Goal: Transaction & Acquisition: Purchase product/service

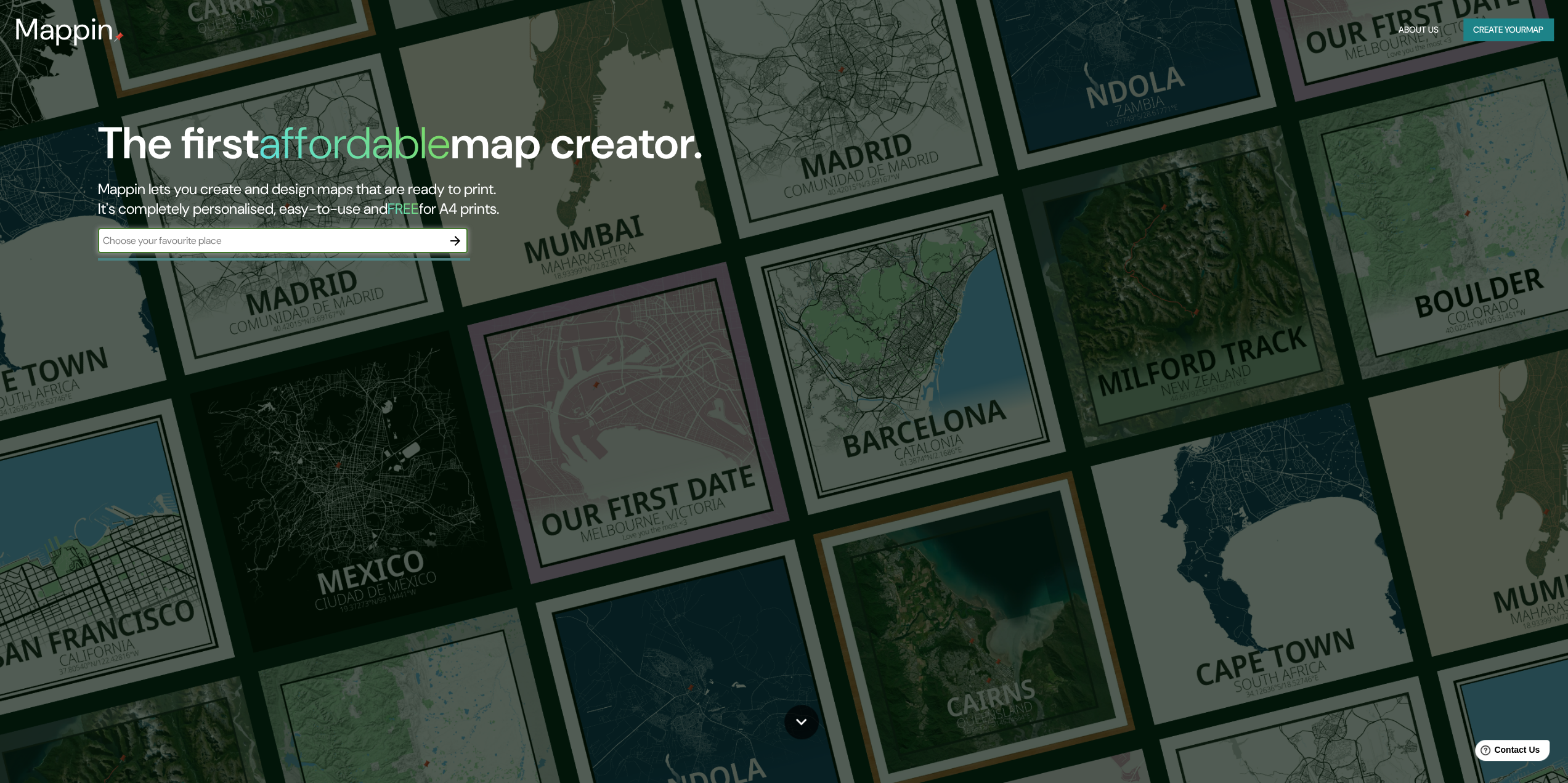
click at [322, 244] on input "text" at bounding box center [270, 240] width 345 height 14
click at [1487, 26] on button "Create your map" at bounding box center [1508, 30] width 90 height 23
click at [1494, 38] on button "Create your map" at bounding box center [1508, 30] width 90 height 23
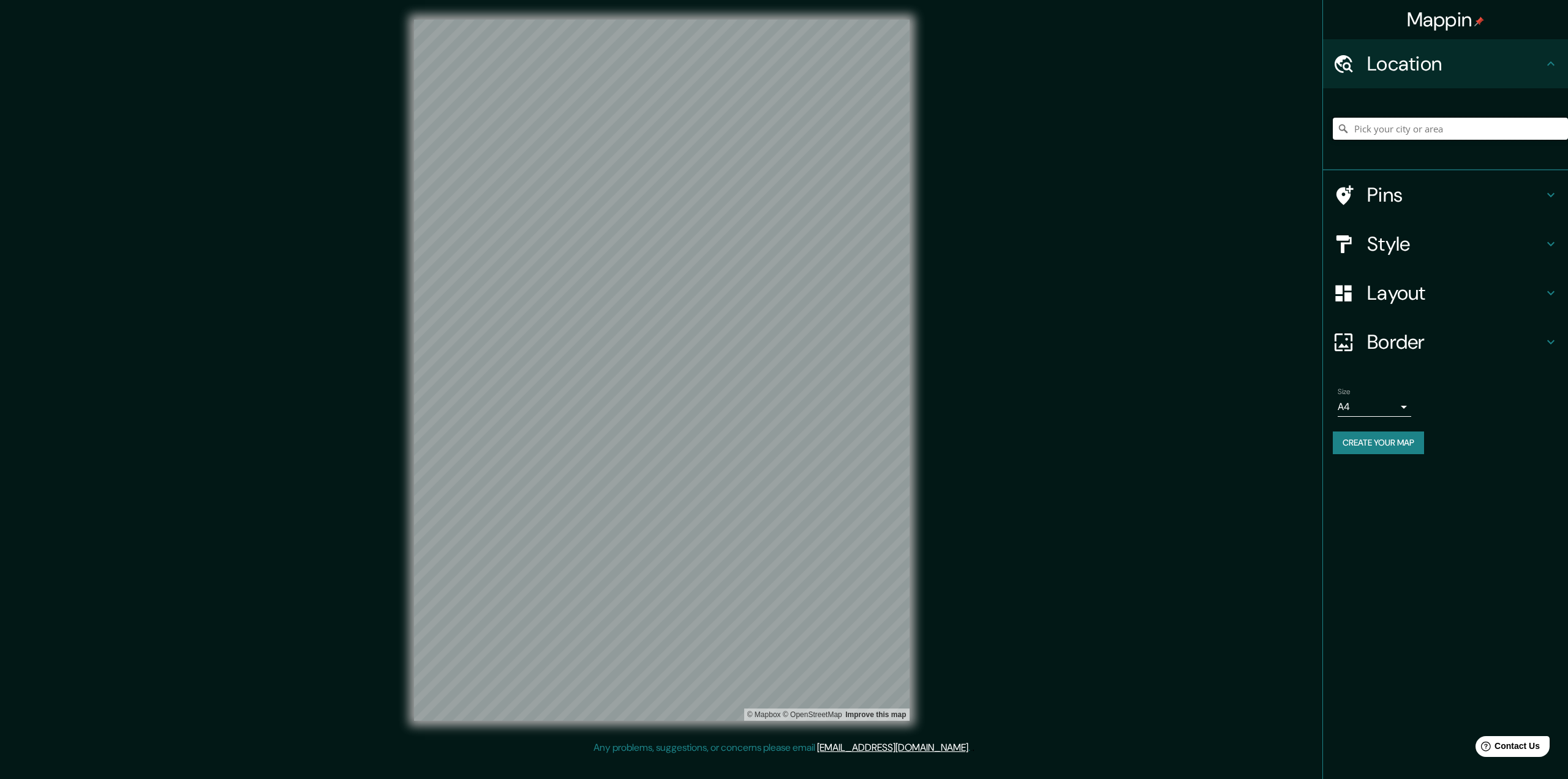
click at [1400, 125] on input "Pick your city or area" at bounding box center [1451, 129] width 236 height 22
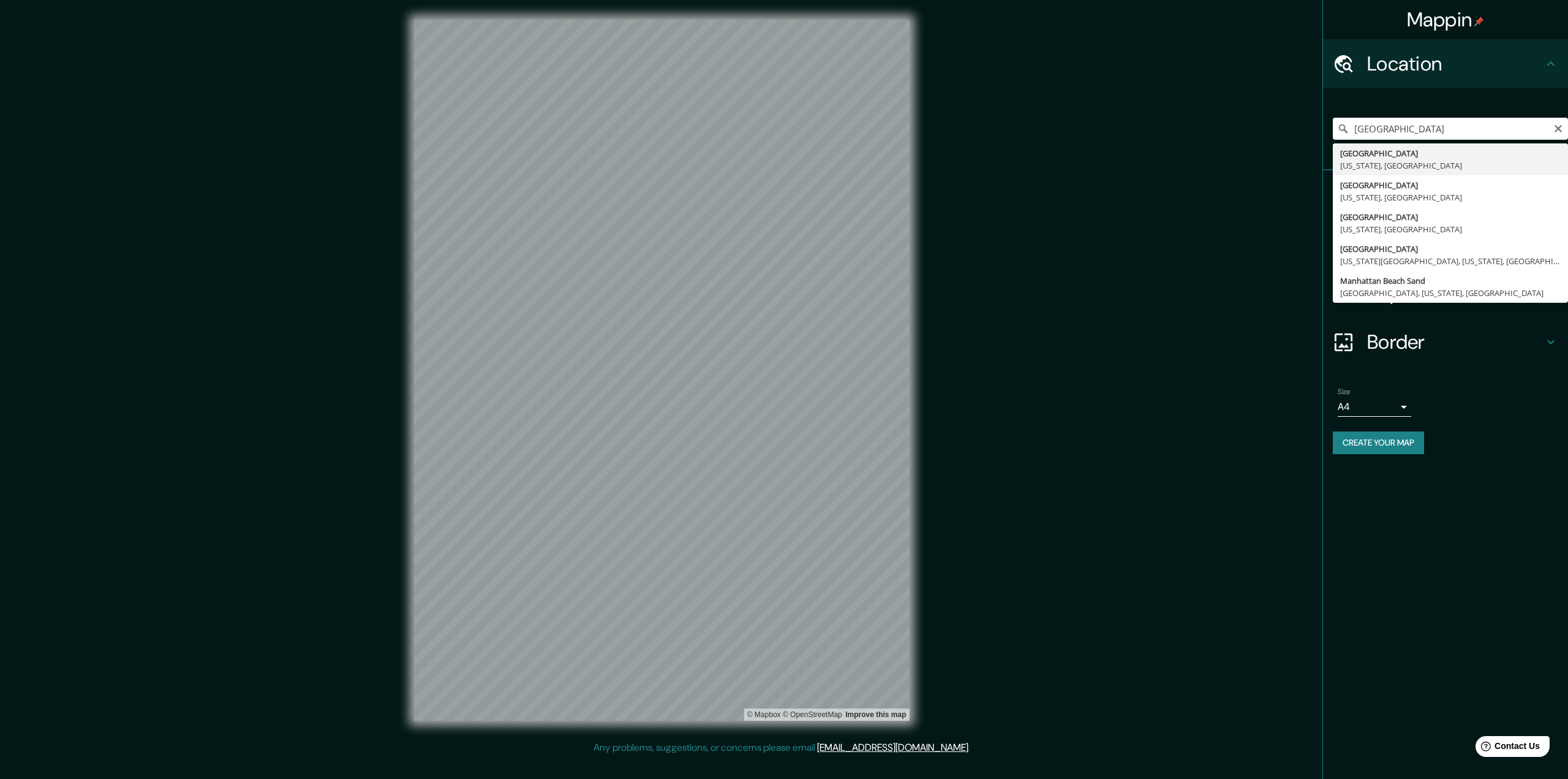
type input "Manhattan, New York, United States"
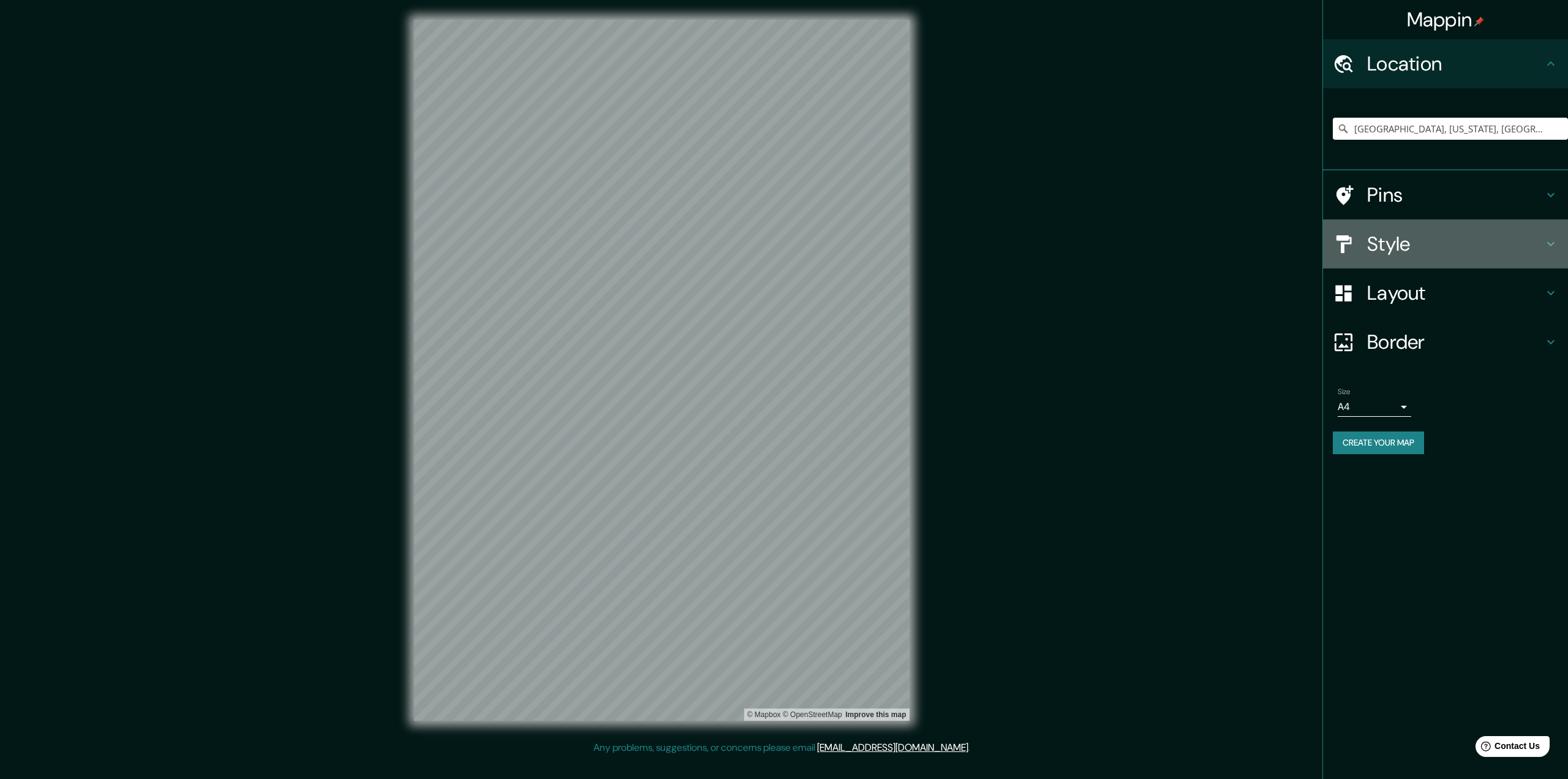
click at [1413, 247] on h4 "Style" at bounding box center [1456, 244] width 177 height 25
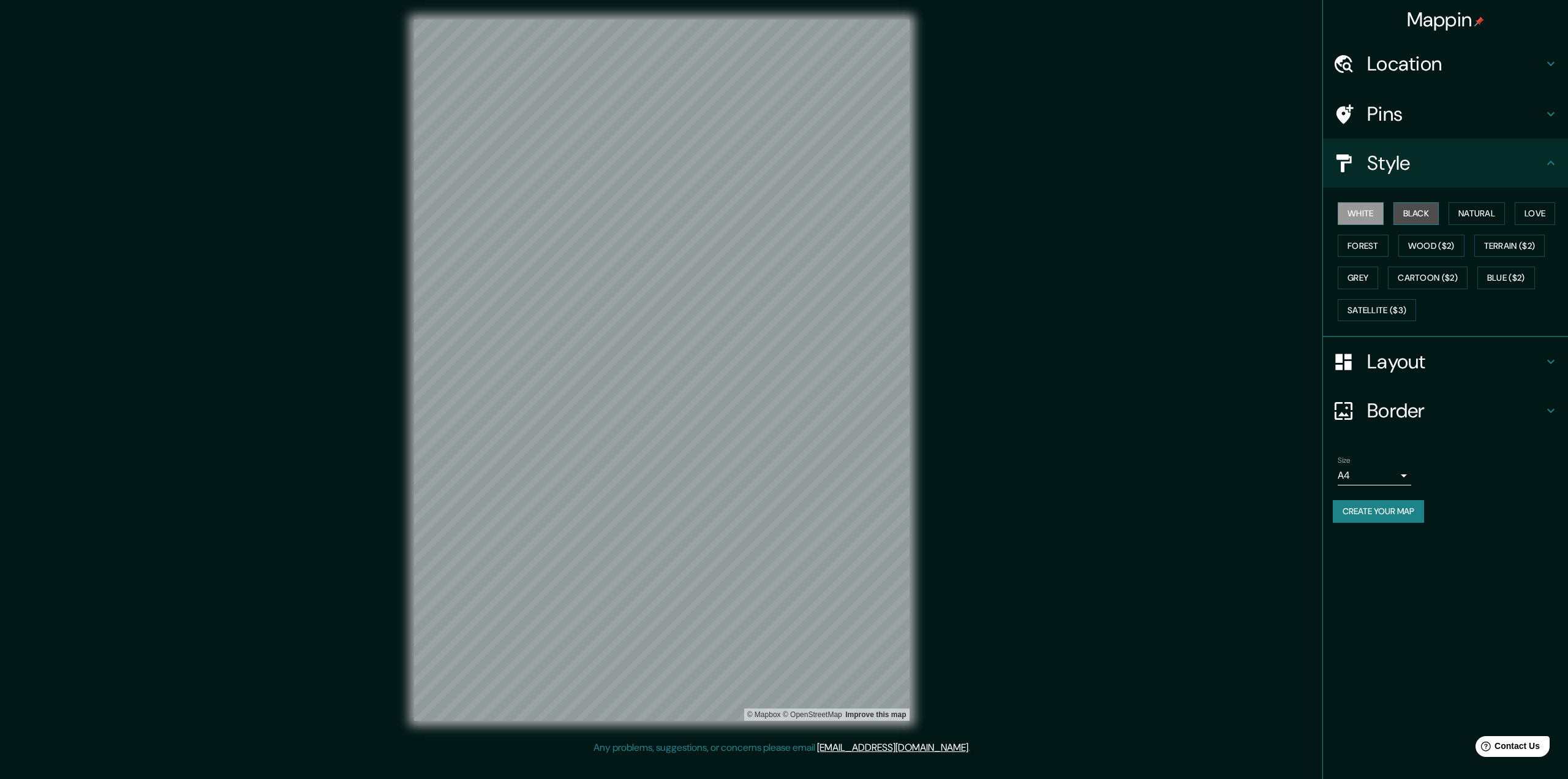
click at [1421, 212] on button "Black" at bounding box center [1416, 213] width 46 height 23
click at [1487, 212] on button "Natural" at bounding box center [1477, 213] width 56 height 23
click at [1394, 509] on button "Create your map" at bounding box center [1378, 511] width 91 height 23
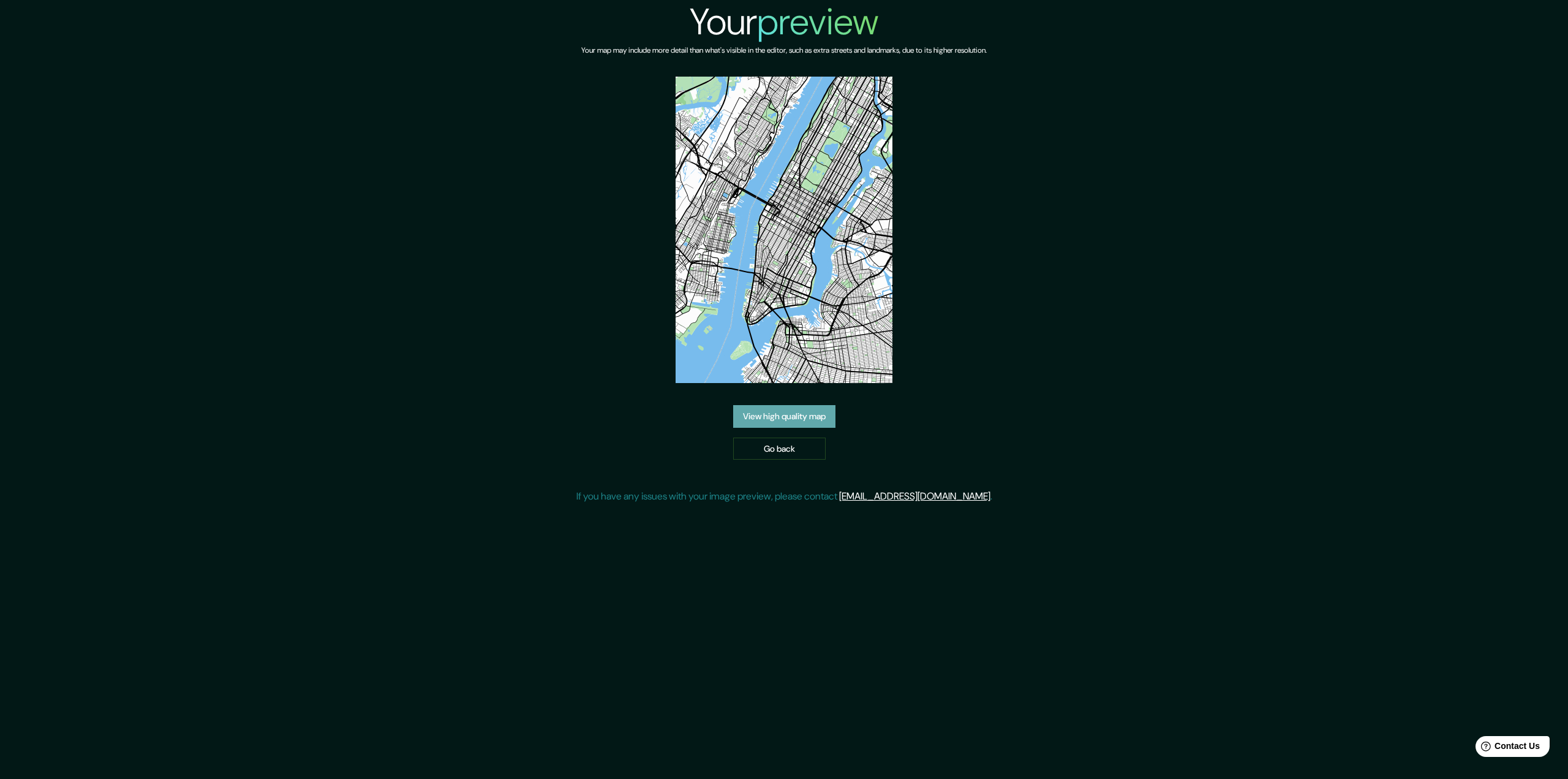
click at [772, 416] on link "View high quality map" at bounding box center [784, 416] width 102 height 23
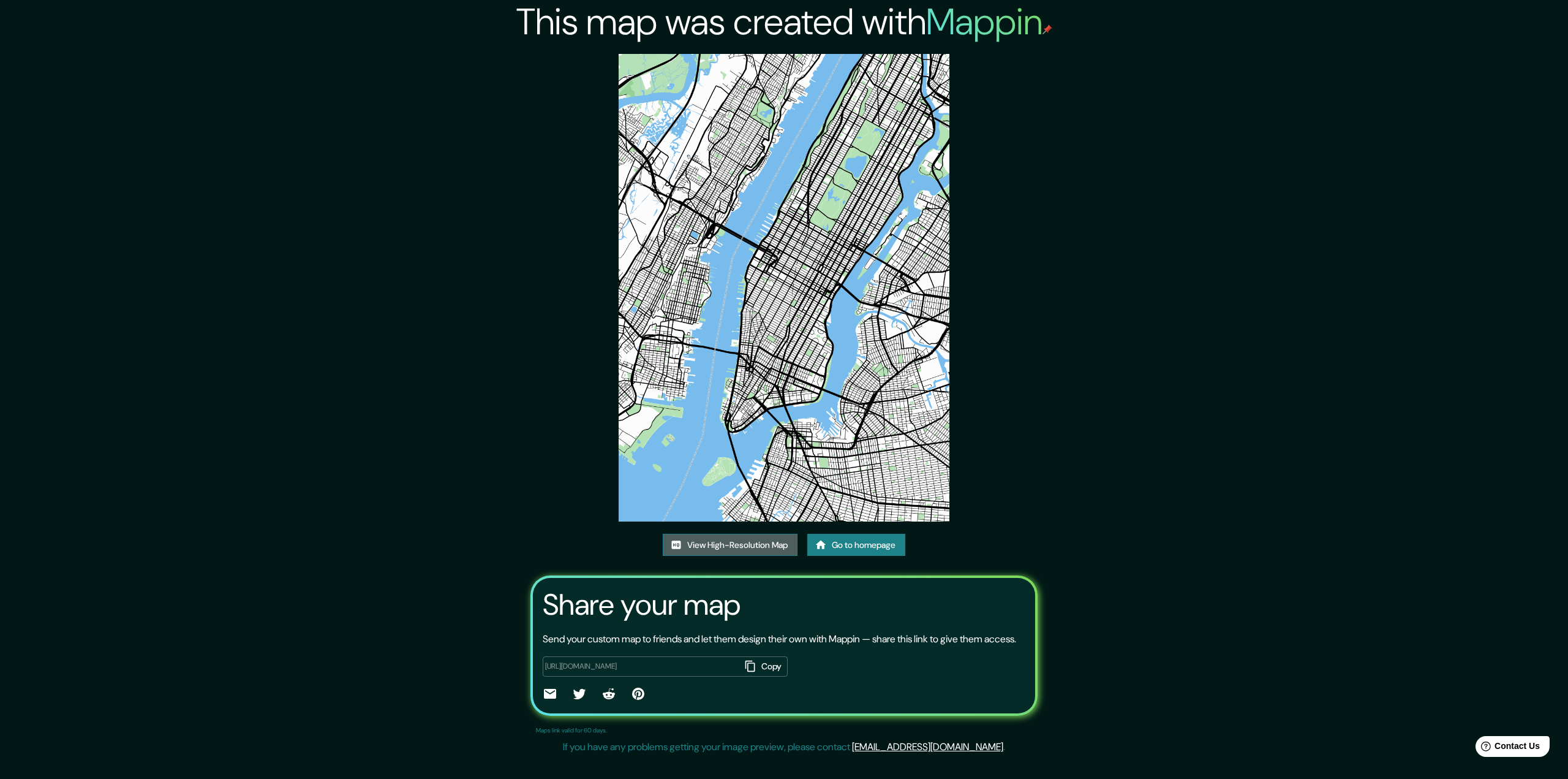
click at [703, 547] on link "View High-Resolution Map" at bounding box center [730, 545] width 135 height 23
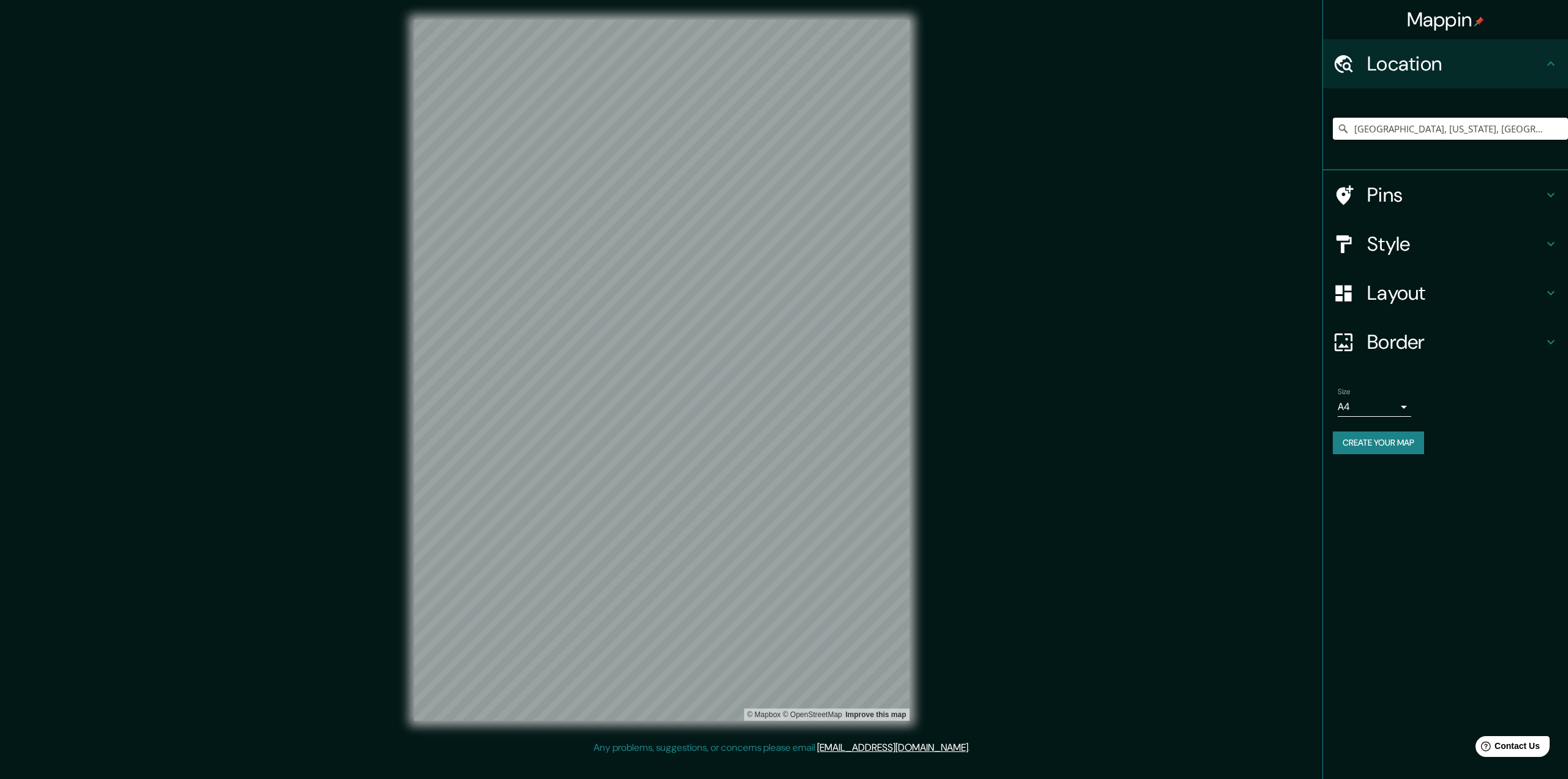
click at [1485, 133] on input "Manhattan, New York, United States" at bounding box center [1451, 129] width 236 height 22
click at [1523, 127] on input "Manhattan, New York, United States" at bounding box center [1451, 129] width 236 height 22
click at [1397, 127] on input "Manhattan, New York, United States" at bounding box center [1451, 129] width 236 height 22
drag, startPoint x: 1450, startPoint y: 125, endPoint x: 1567, endPoint y: 123, distance: 117.0
click at [1567, 123] on input "Manhattan, New York, United States" at bounding box center [1451, 129] width 236 height 22
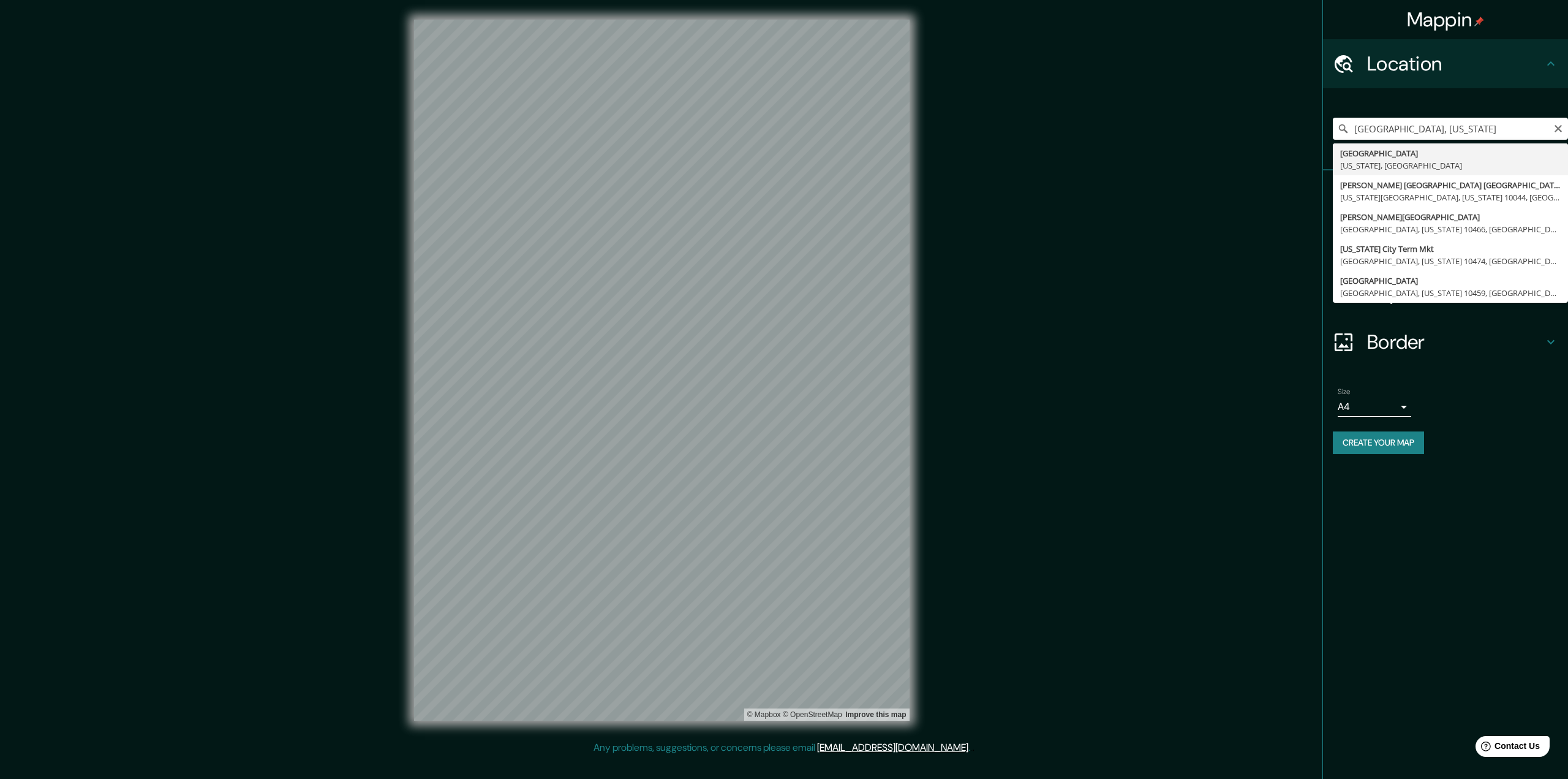
type input "Manhattan, New York, United States"
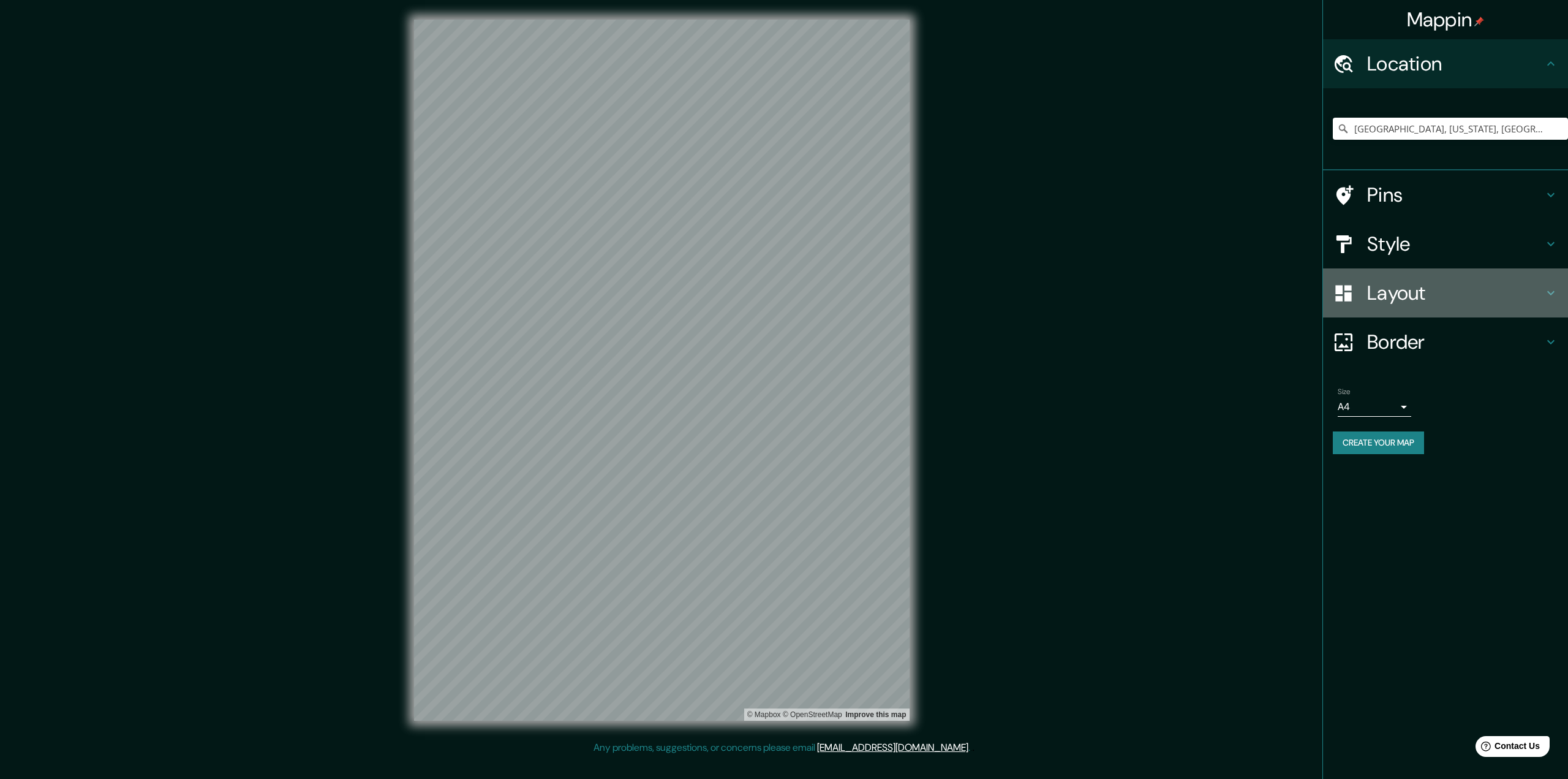
click at [1421, 301] on h4 "Layout" at bounding box center [1456, 293] width 177 height 25
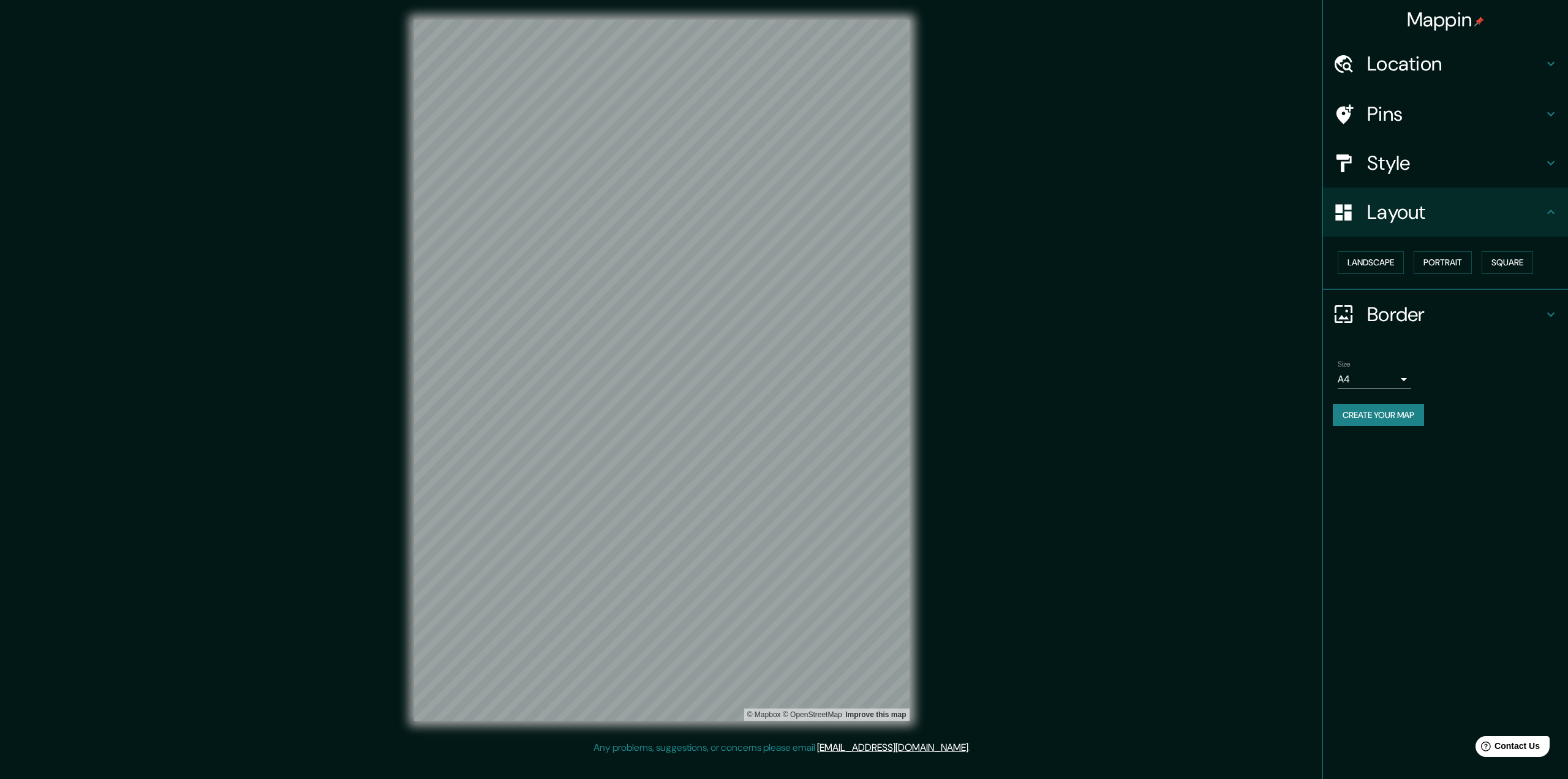
click at [1436, 182] on div "Style" at bounding box center [1445, 163] width 245 height 49
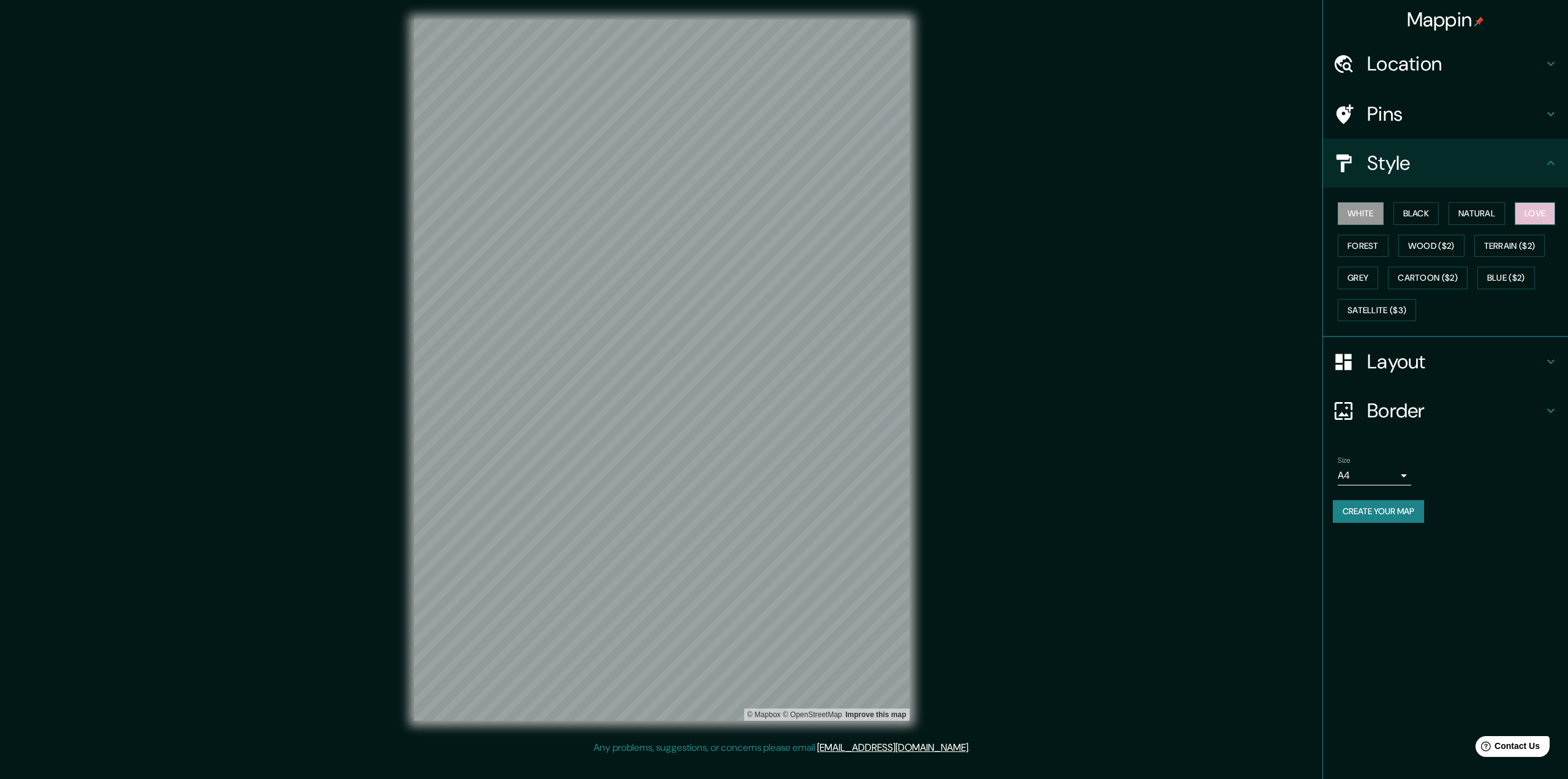
click at [1532, 210] on button "Love" at bounding box center [1534, 213] width 40 height 23
click at [1370, 247] on button "Forest" at bounding box center [1363, 246] width 51 height 23
click at [1441, 248] on button "Wood ($2)" at bounding box center [1431, 246] width 66 height 23
click at [1513, 245] on button "Terrain ($2)" at bounding box center [1510, 246] width 71 height 23
click at [1366, 279] on button "Grey" at bounding box center [1358, 277] width 40 height 23
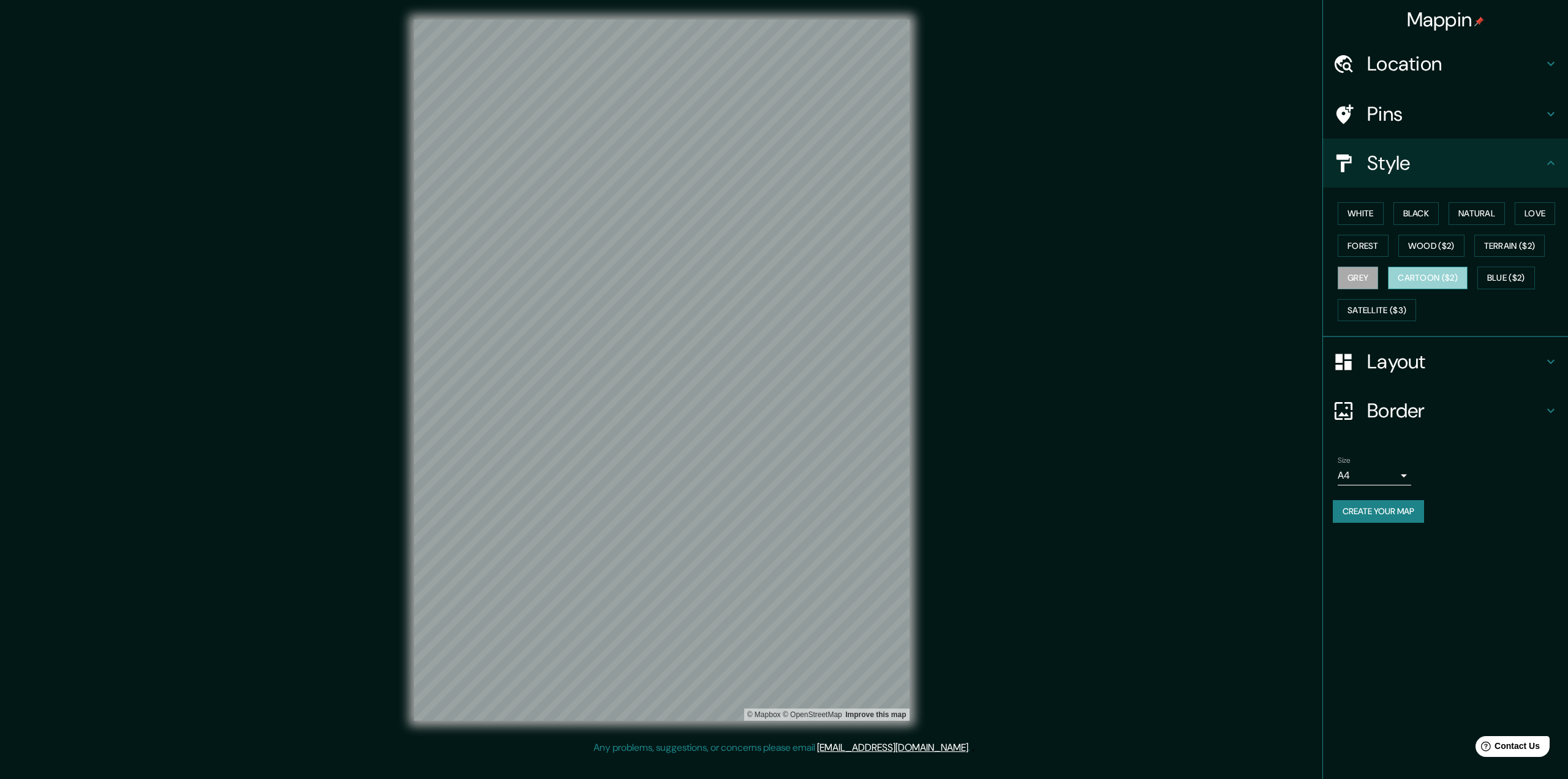
click at [1430, 275] on button "Cartoon ($2)" at bounding box center [1428, 277] width 79 height 23
click at [1521, 278] on button "Blue ($2)" at bounding box center [1506, 277] width 58 height 23
click at [1387, 310] on button "Satellite ($3)" at bounding box center [1377, 310] width 79 height 23
click at [1508, 249] on button "Terrain ($2)" at bounding box center [1510, 246] width 71 height 23
click at [1428, 245] on button "Wood ($2)" at bounding box center [1431, 246] width 66 height 23
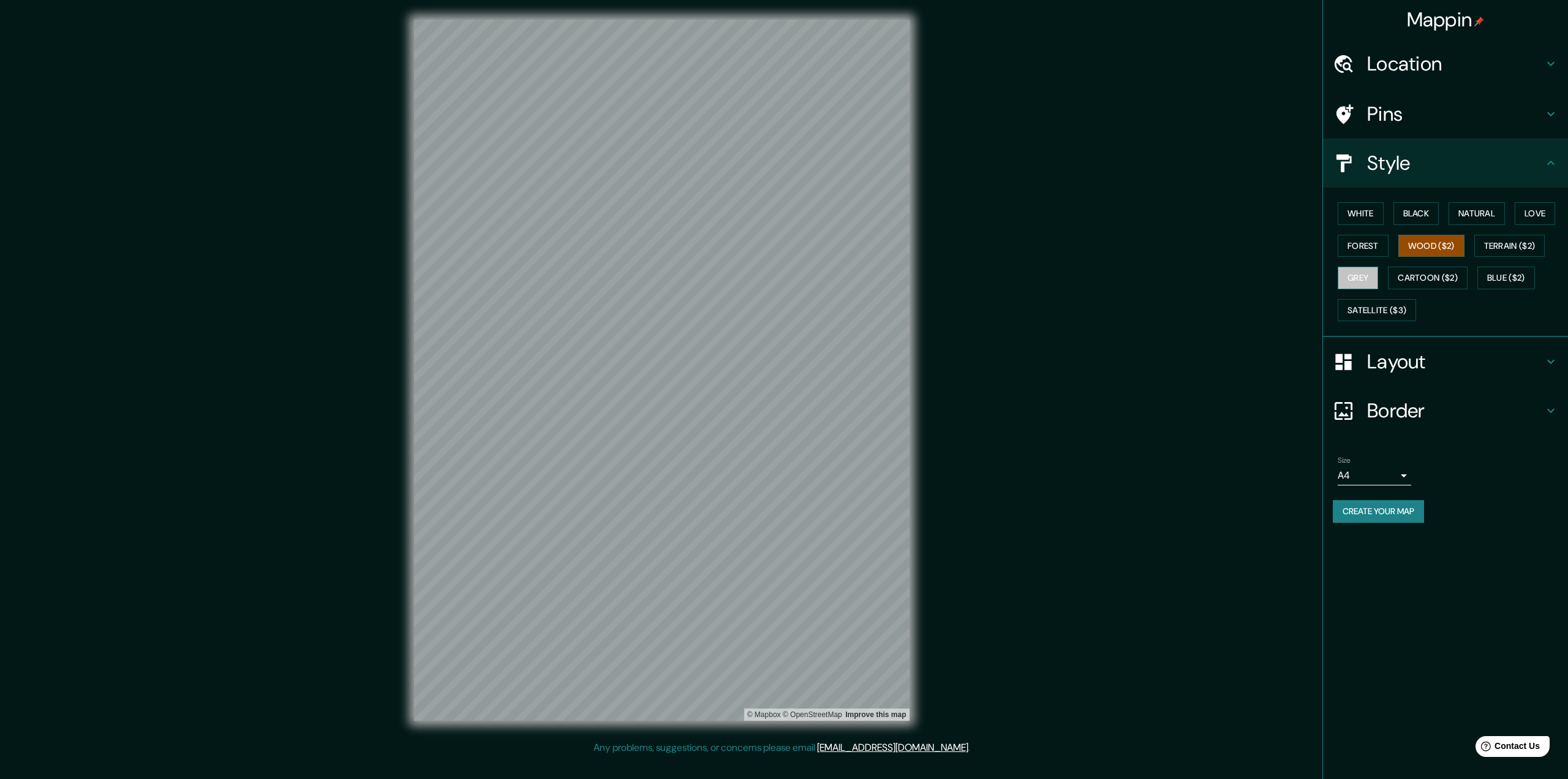
click at [1364, 281] on button "Grey" at bounding box center [1358, 277] width 40 height 23
click at [1539, 217] on button "Love" at bounding box center [1534, 213] width 40 height 23
click at [1366, 513] on button "Create your map" at bounding box center [1378, 511] width 91 height 23
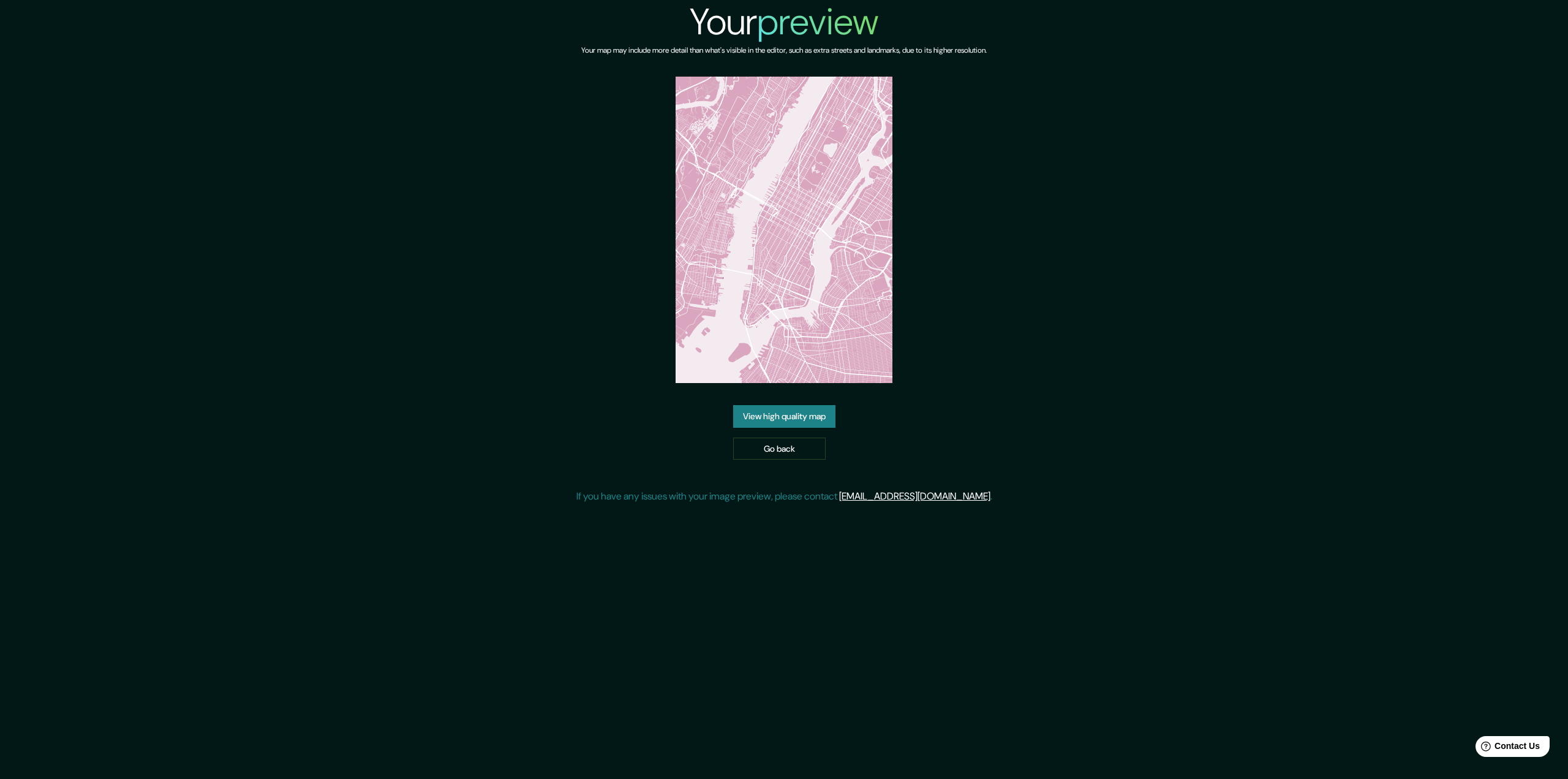
click at [783, 415] on link "View high quality map" at bounding box center [784, 416] width 102 height 23
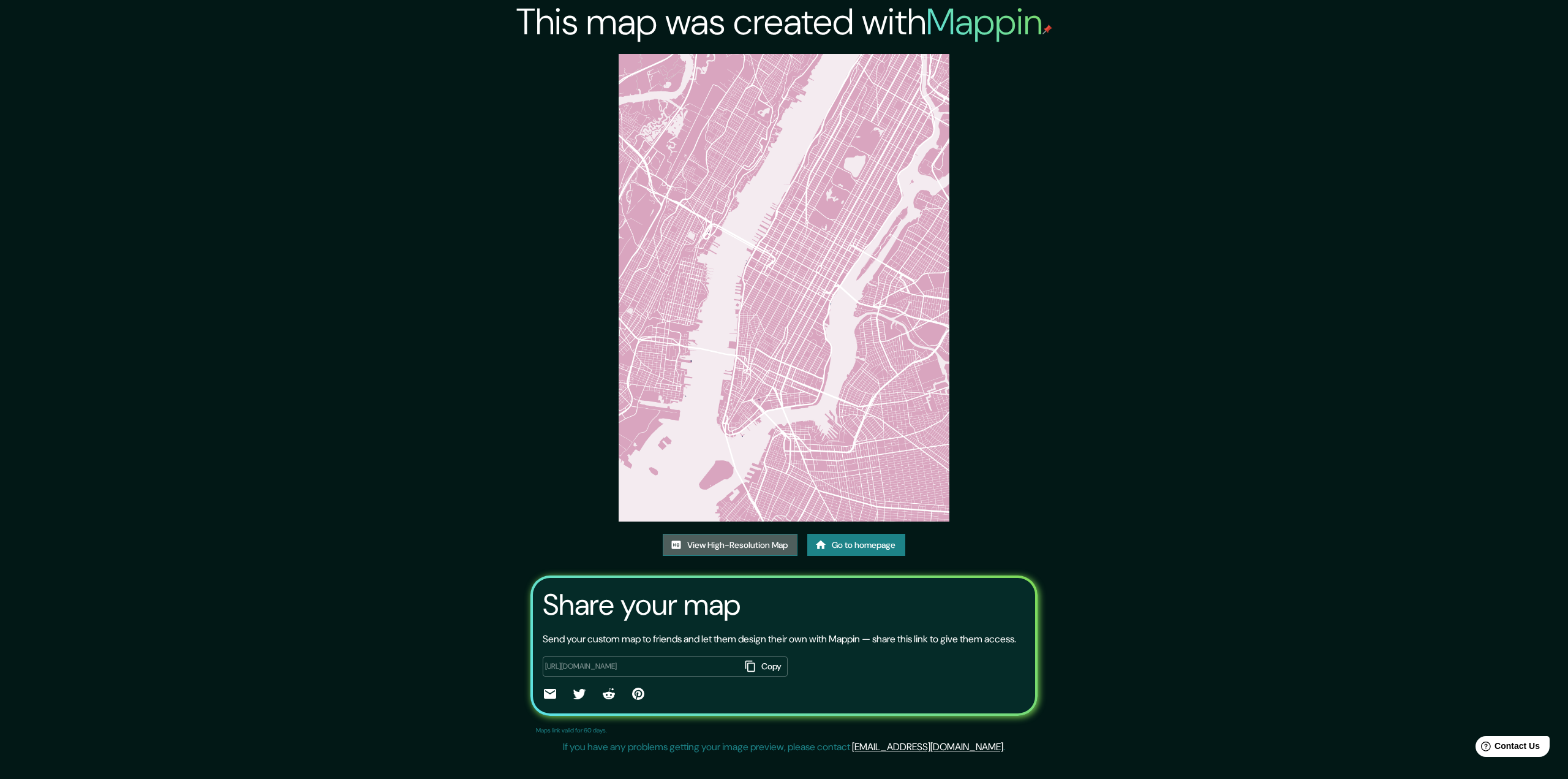
click at [732, 543] on link "View High-Resolution Map" at bounding box center [730, 545] width 135 height 23
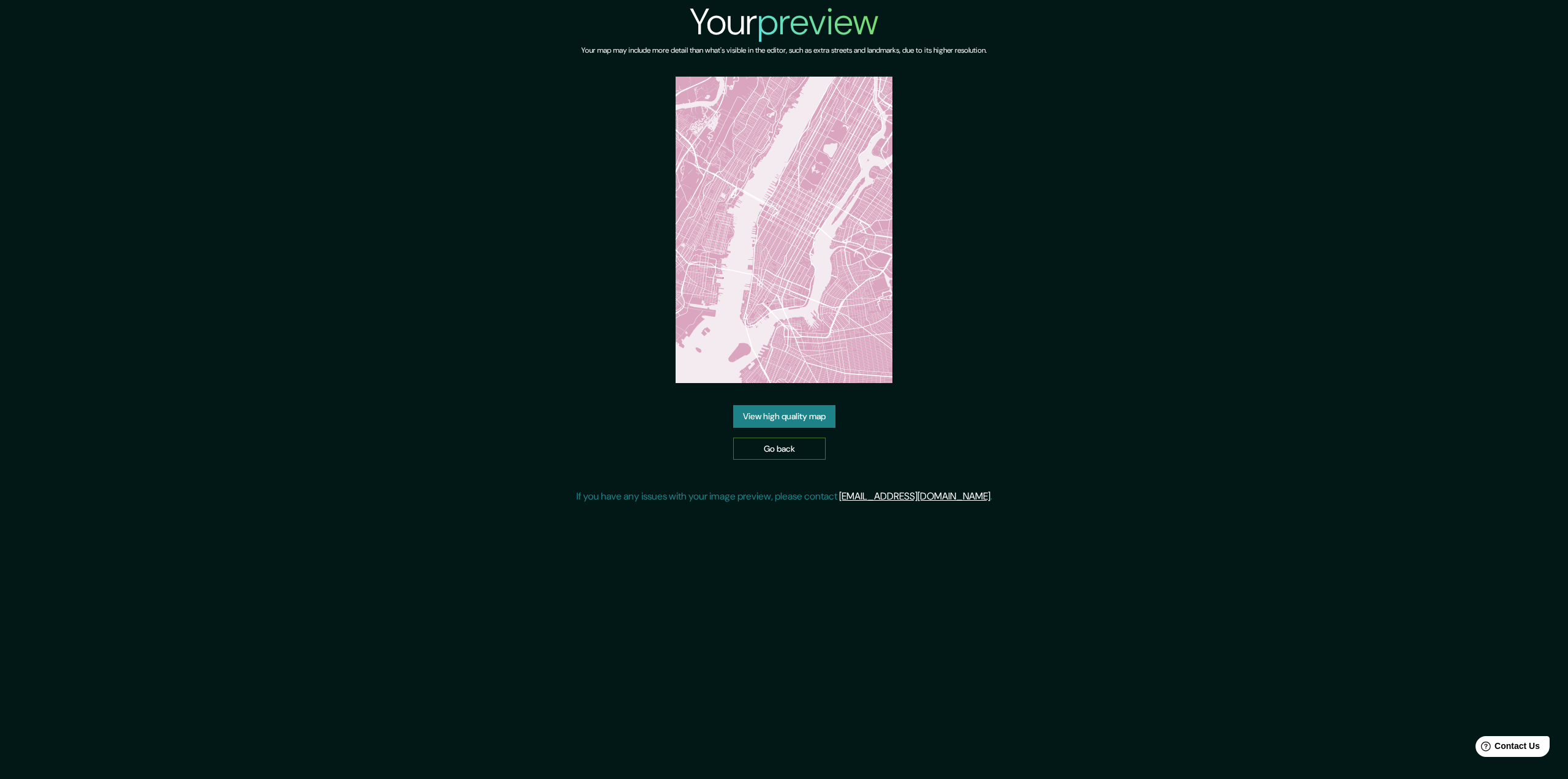
click at [762, 452] on link "Go back" at bounding box center [779, 449] width 92 height 23
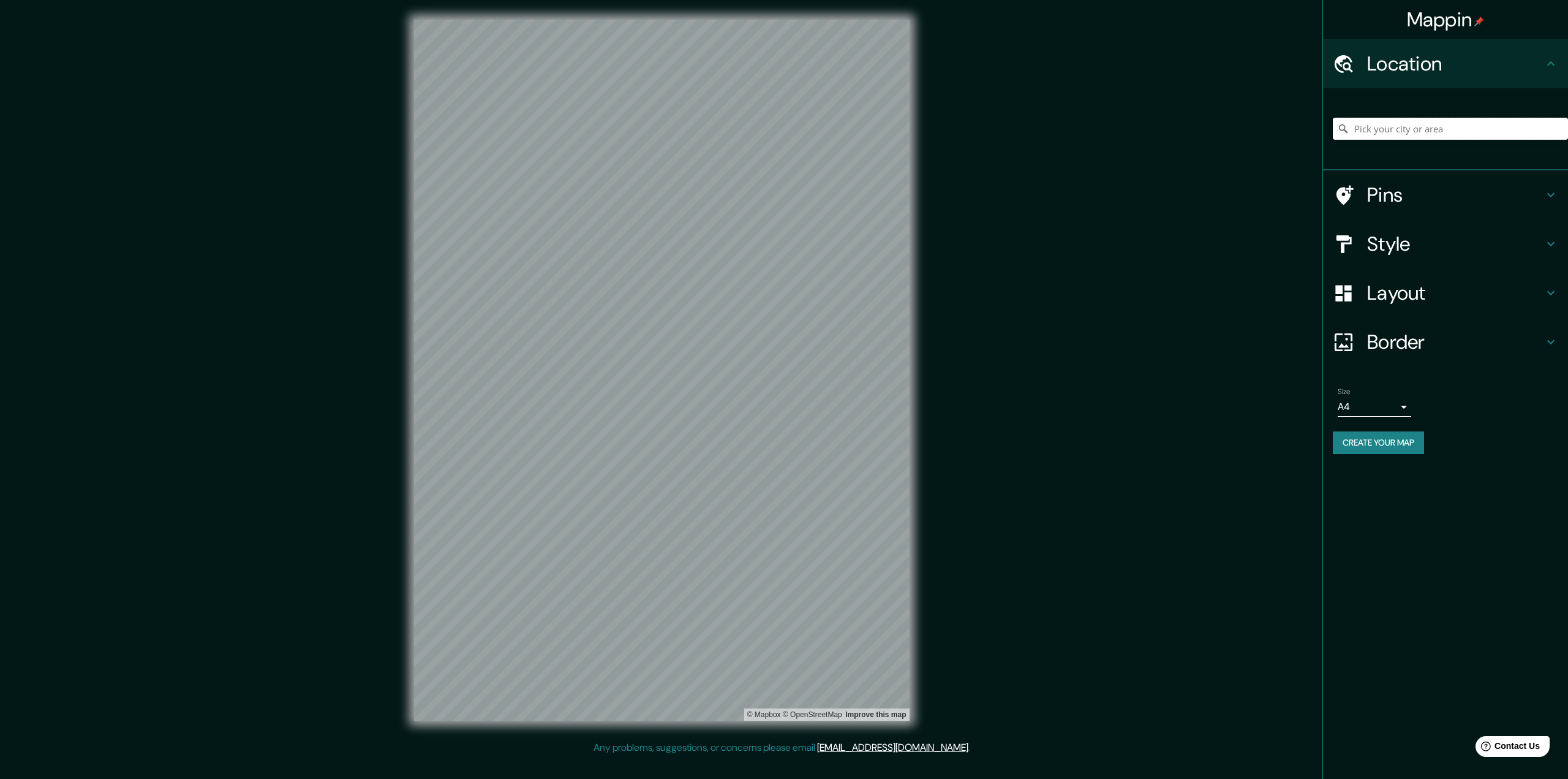
click at [1375, 139] on input "Pick your city or area" at bounding box center [1451, 129] width 236 height 22
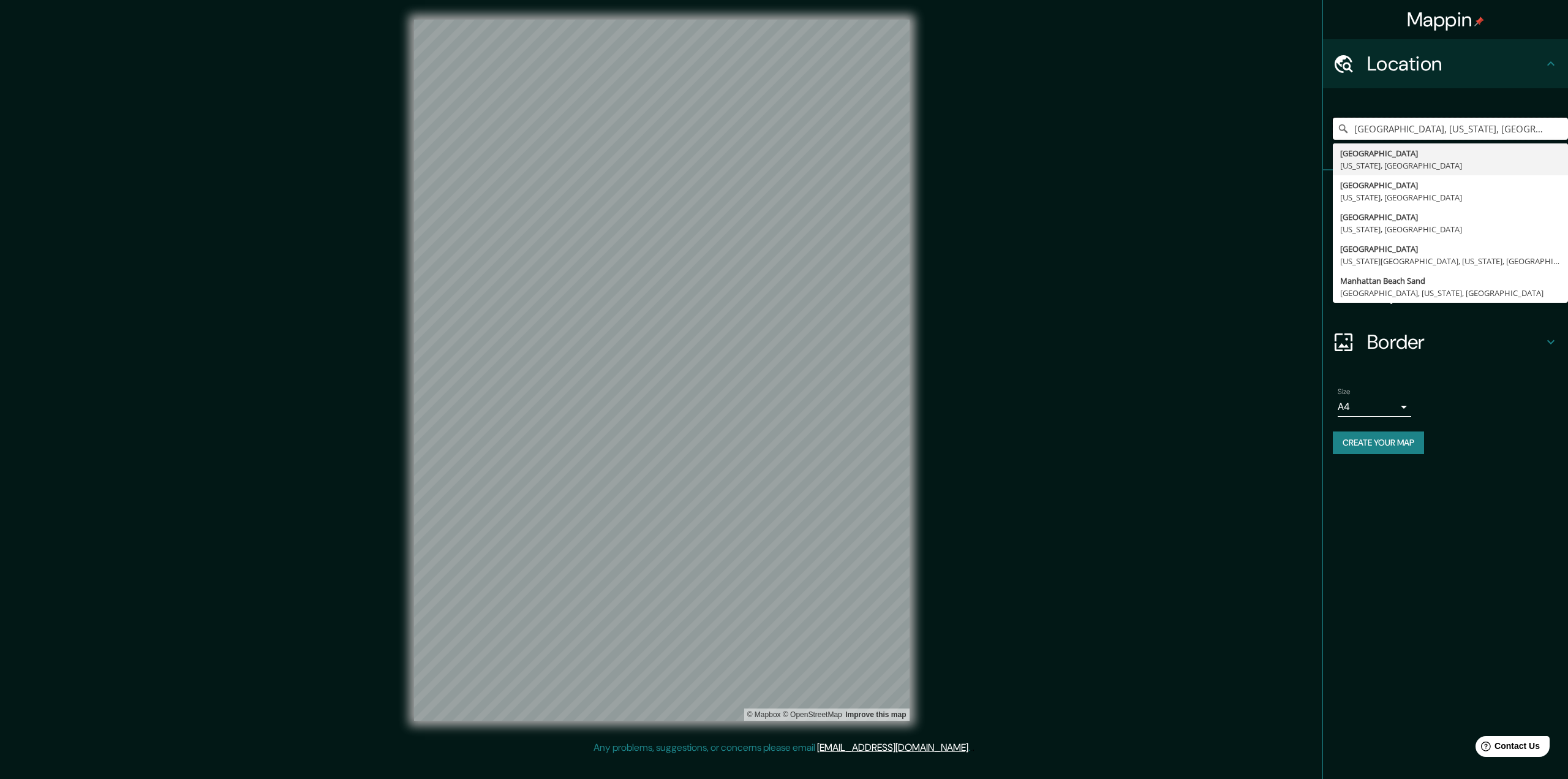
type input "Manhattan, New York, United States"
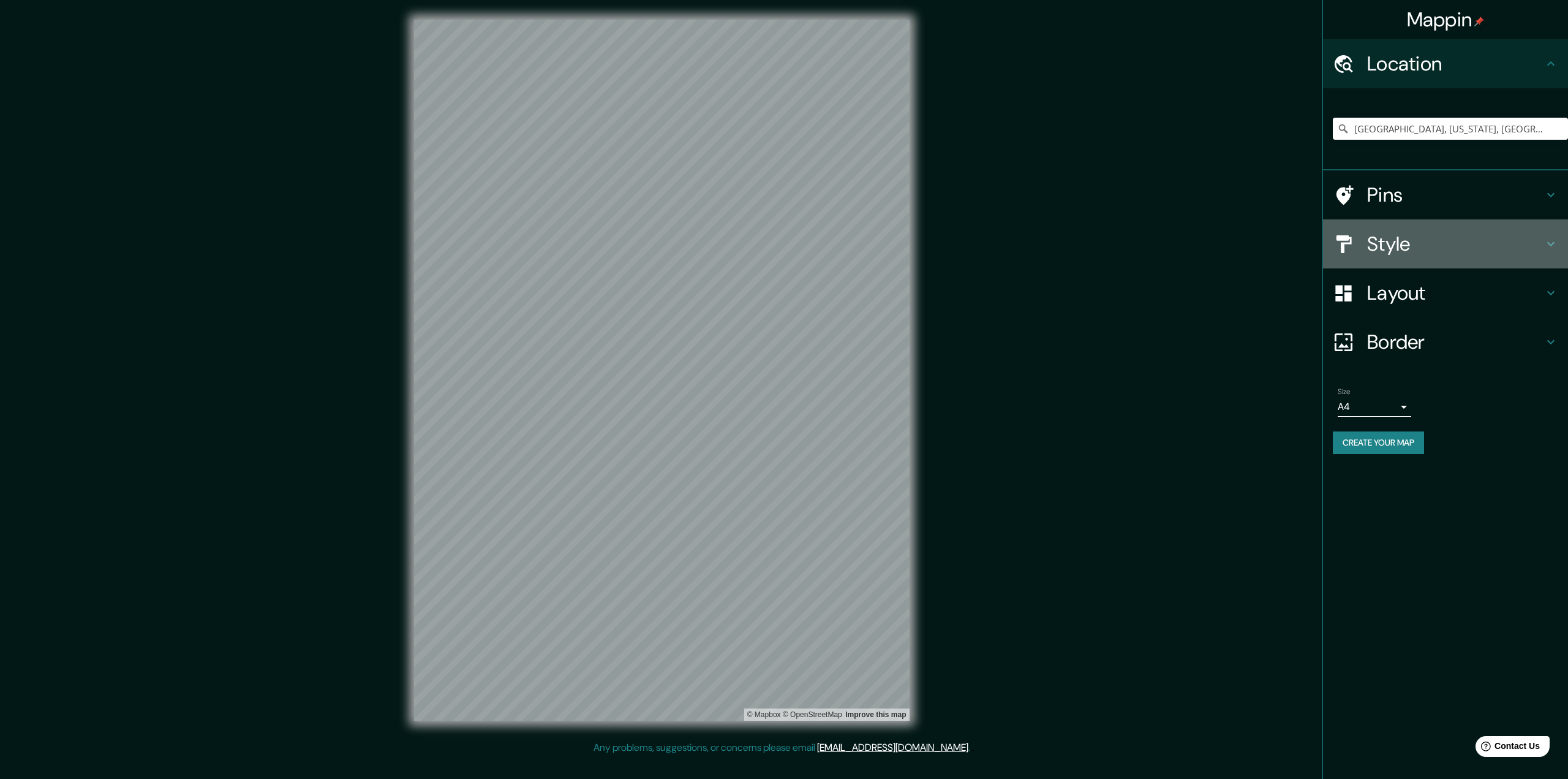
click at [1392, 232] on h4 "Style" at bounding box center [1456, 244] width 177 height 25
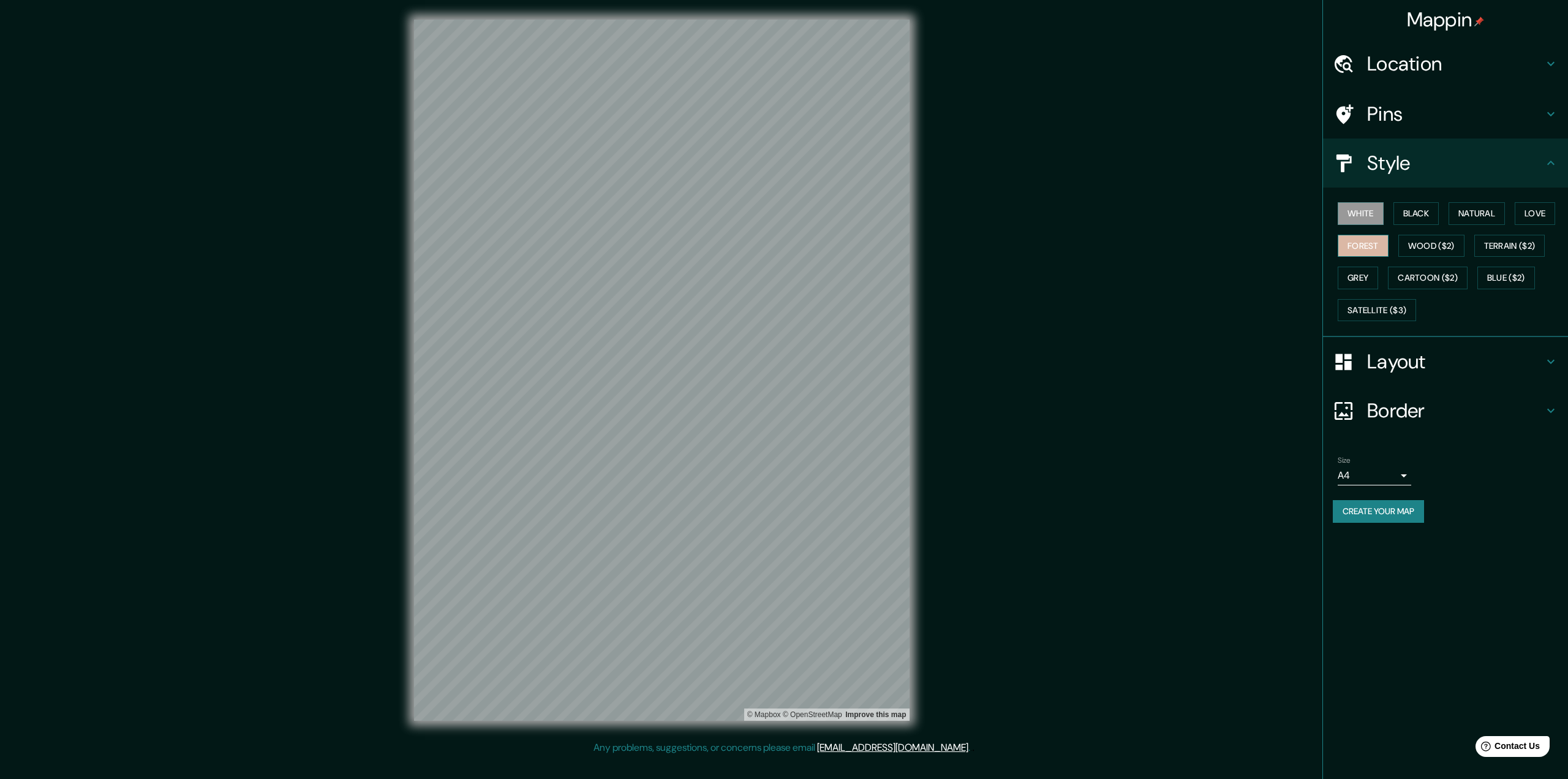
click at [1372, 243] on button "Forest" at bounding box center [1363, 246] width 51 height 23
click at [1393, 509] on button "Create your map" at bounding box center [1378, 511] width 91 height 23
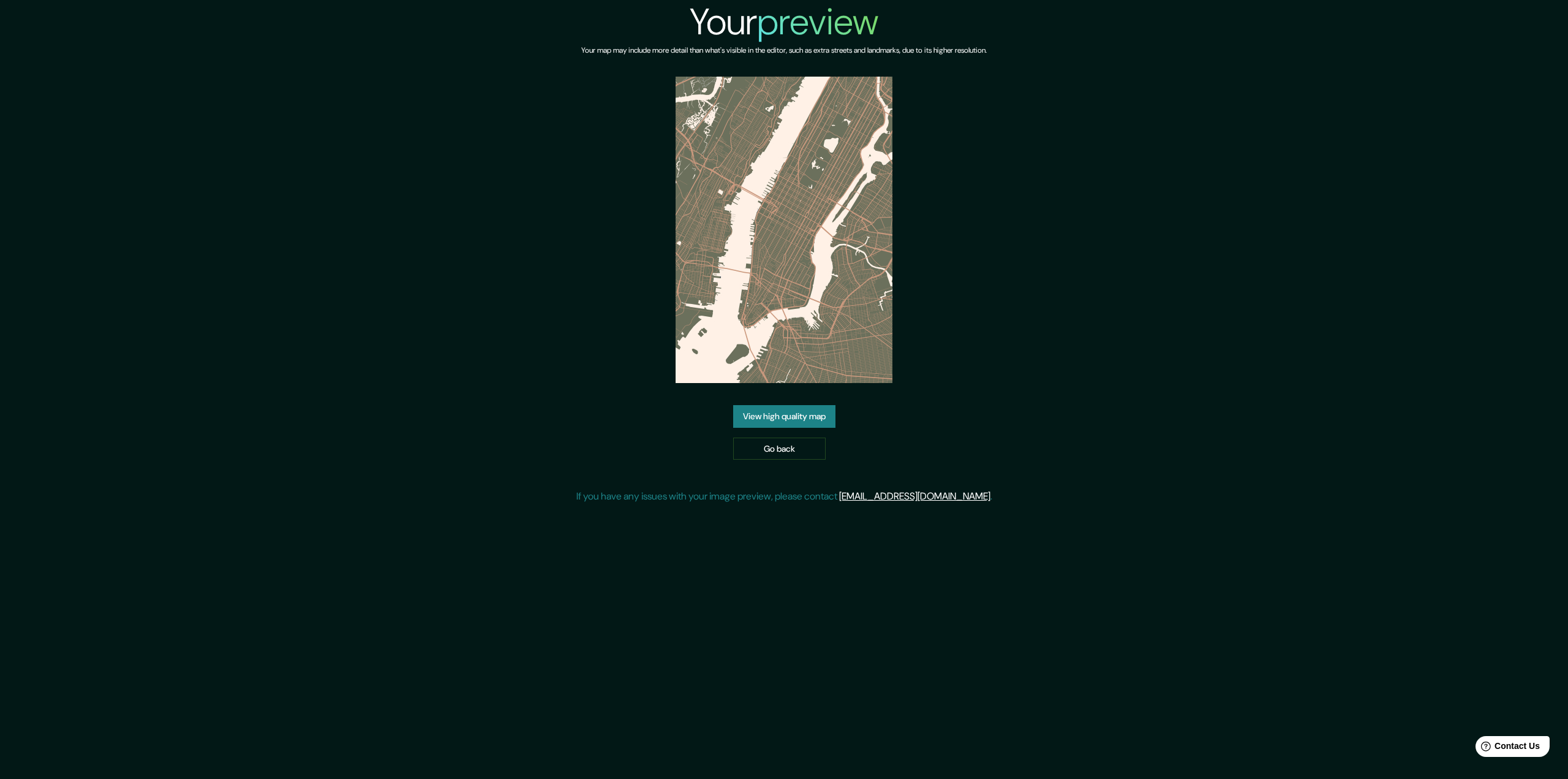
click at [768, 415] on link "View high quality map" at bounding box center [784, 416] width 102 height 23
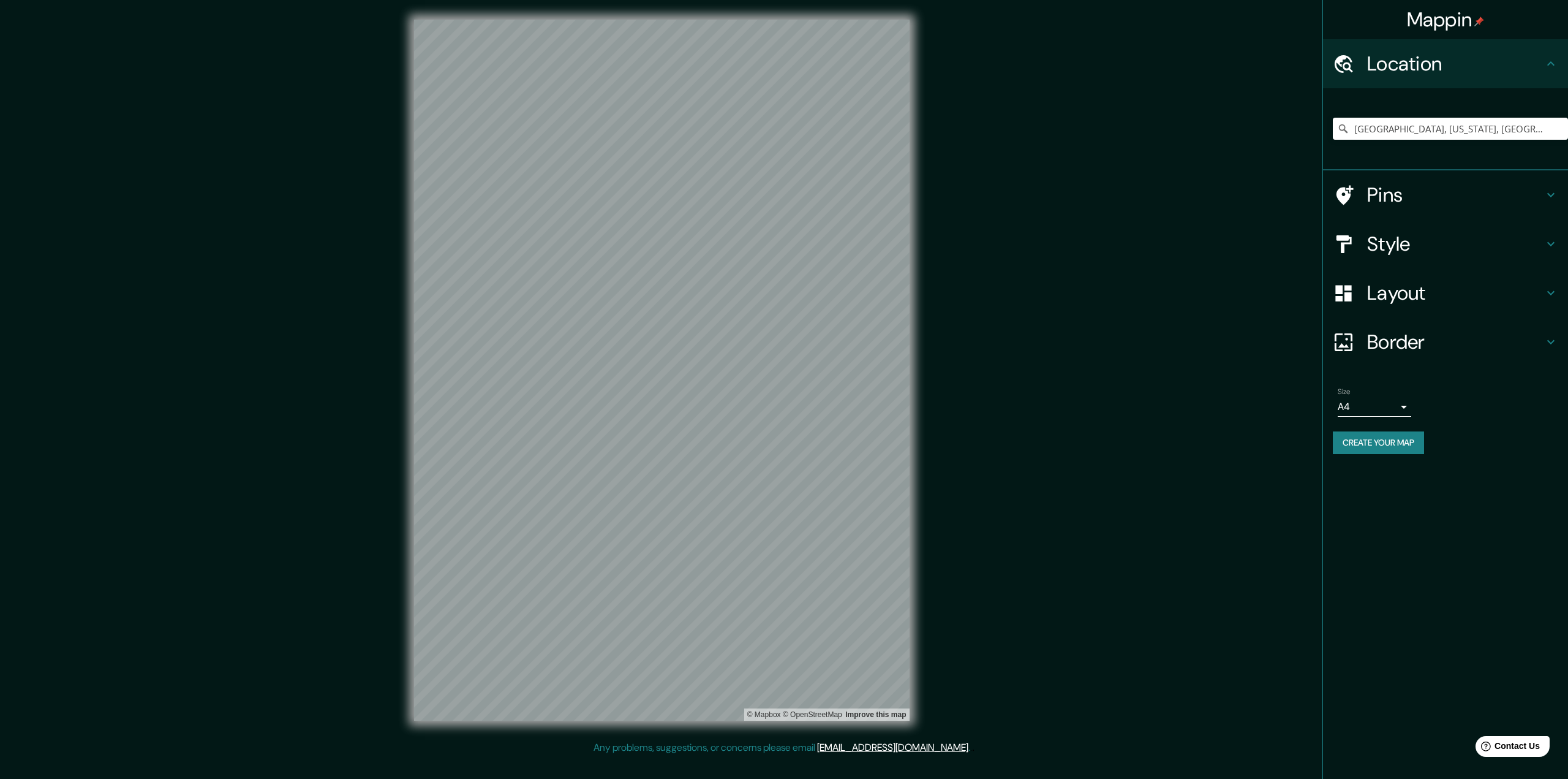
click at [1403, 143] on div "Manhattan, New York, United States" at bounding box center [1451, 128] width 236 height 61
click at [1406, 127] on input "Manhattan, New York, United States" at bounding box center [1451, 129] width 236 height 22
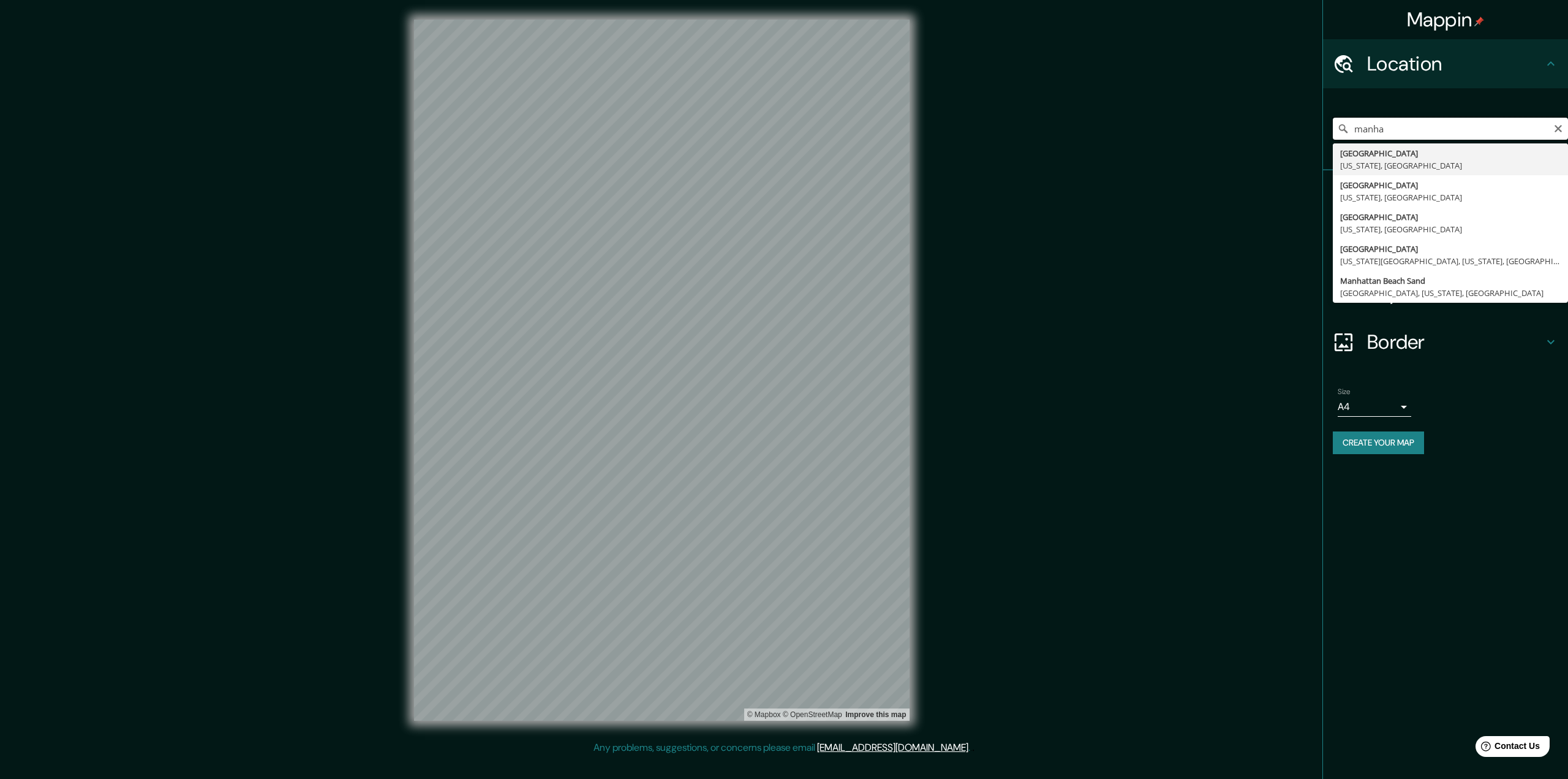
type input "Manhattan, New York, United States"
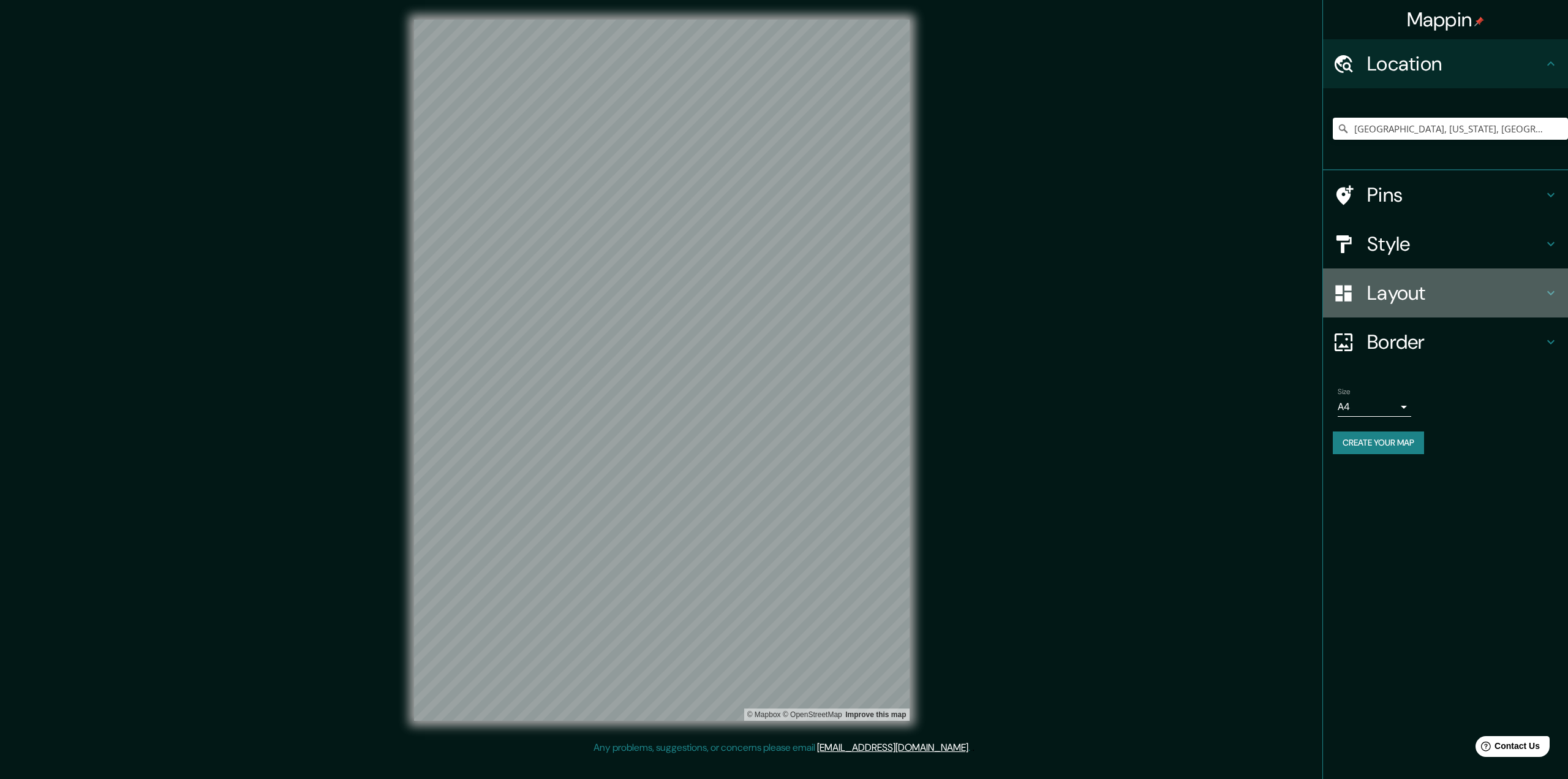
click at [1388, 288] on h4 "Layout" at bounding box center [1456, 293] width 177 height 25
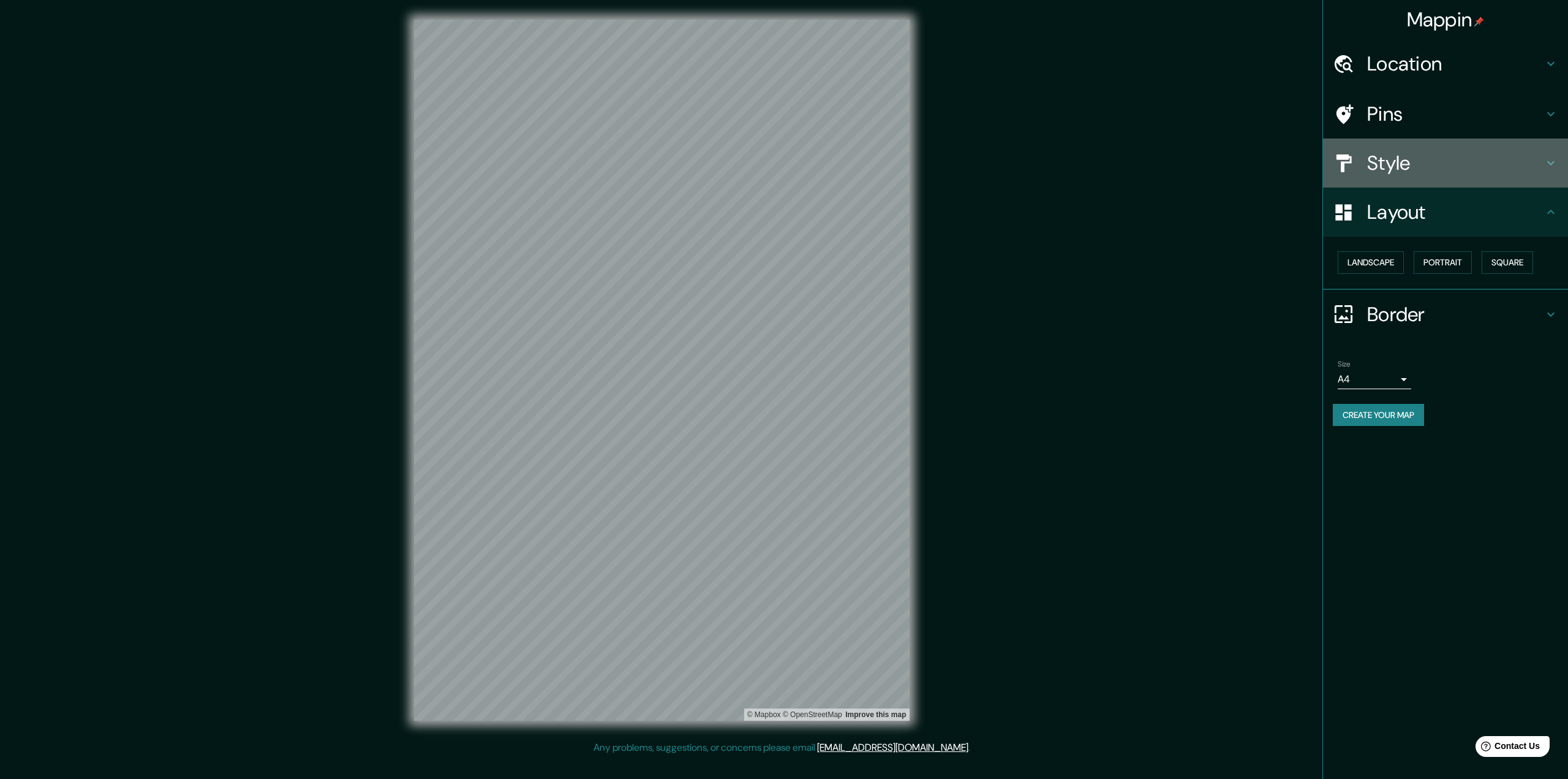
click at [1445, 173] on h4 "Style" at bounding box center [1456, 163] width 177 height 25
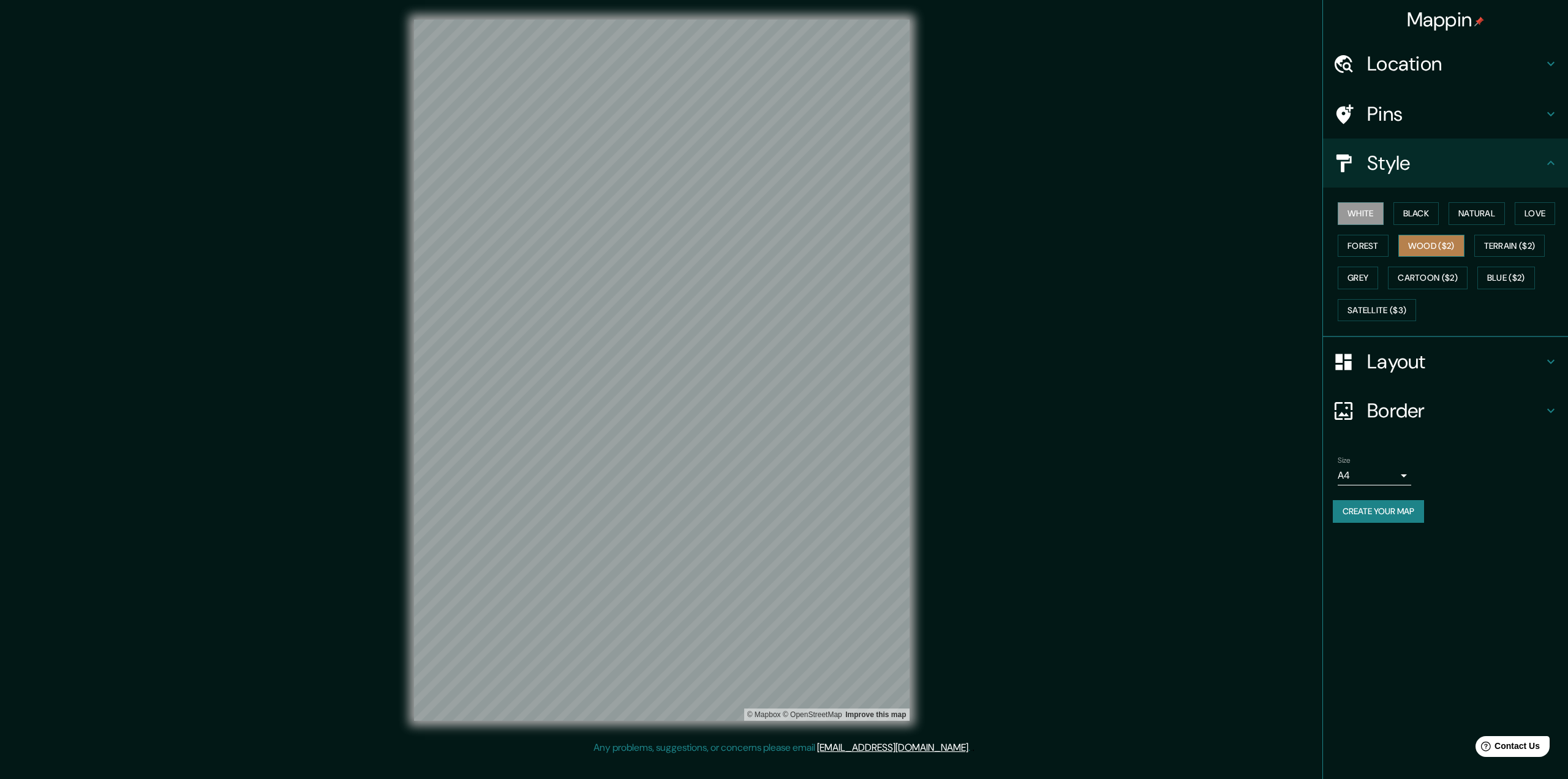
click at [1434, 248] on button "Wood ($2)" at bounding box center [1431, 246] width 66 height 23
click at [1378, 515] on button "Create your map" at bounding box center [1378, 511] width 91 height 23
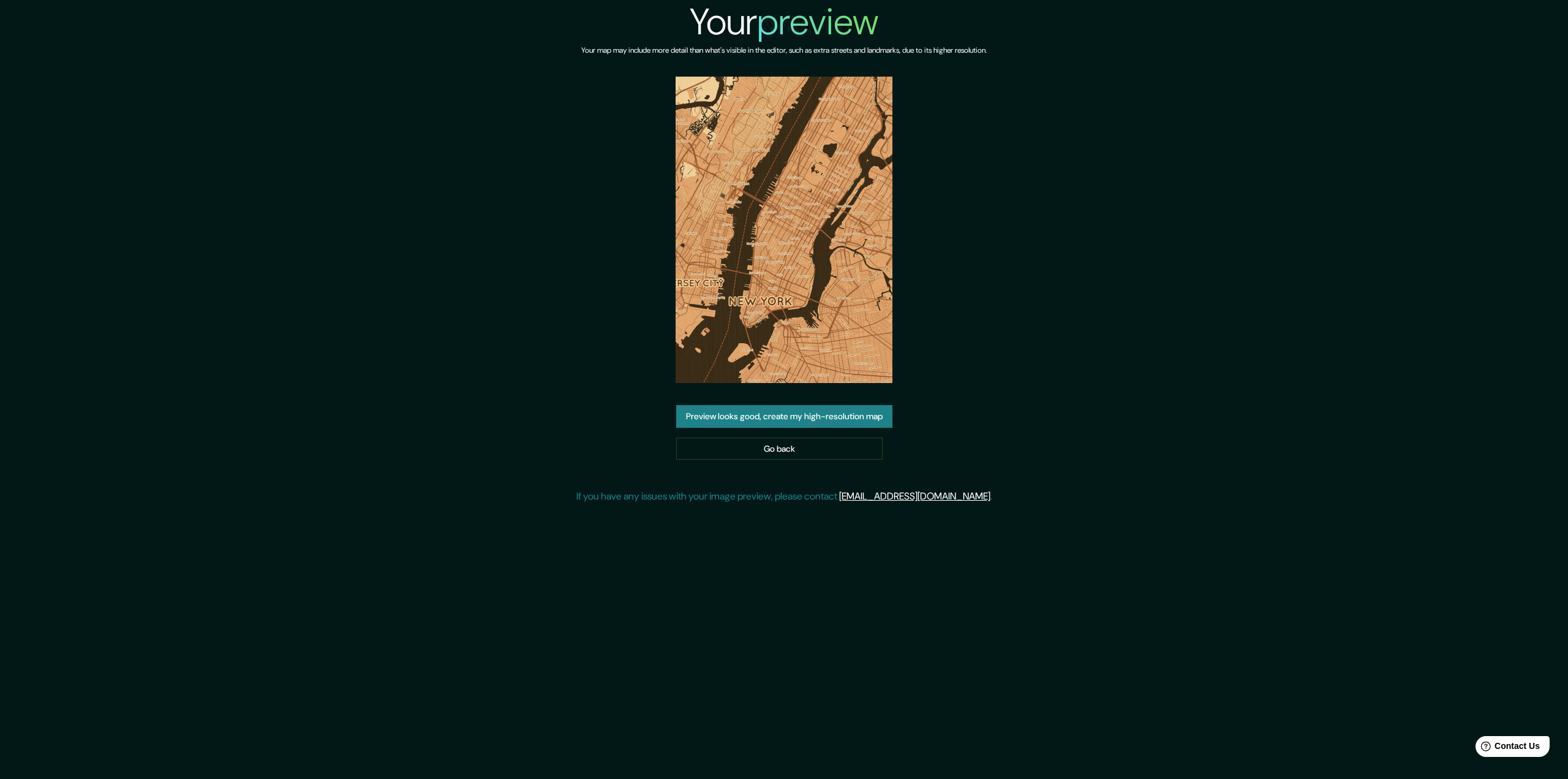
click at [788, 417] on button "Preview looks good, create my high-resolution map" at bounding box center [785, 416] width 216 height 23
